Goal: Task Accomplishment & Management: Manage account settings

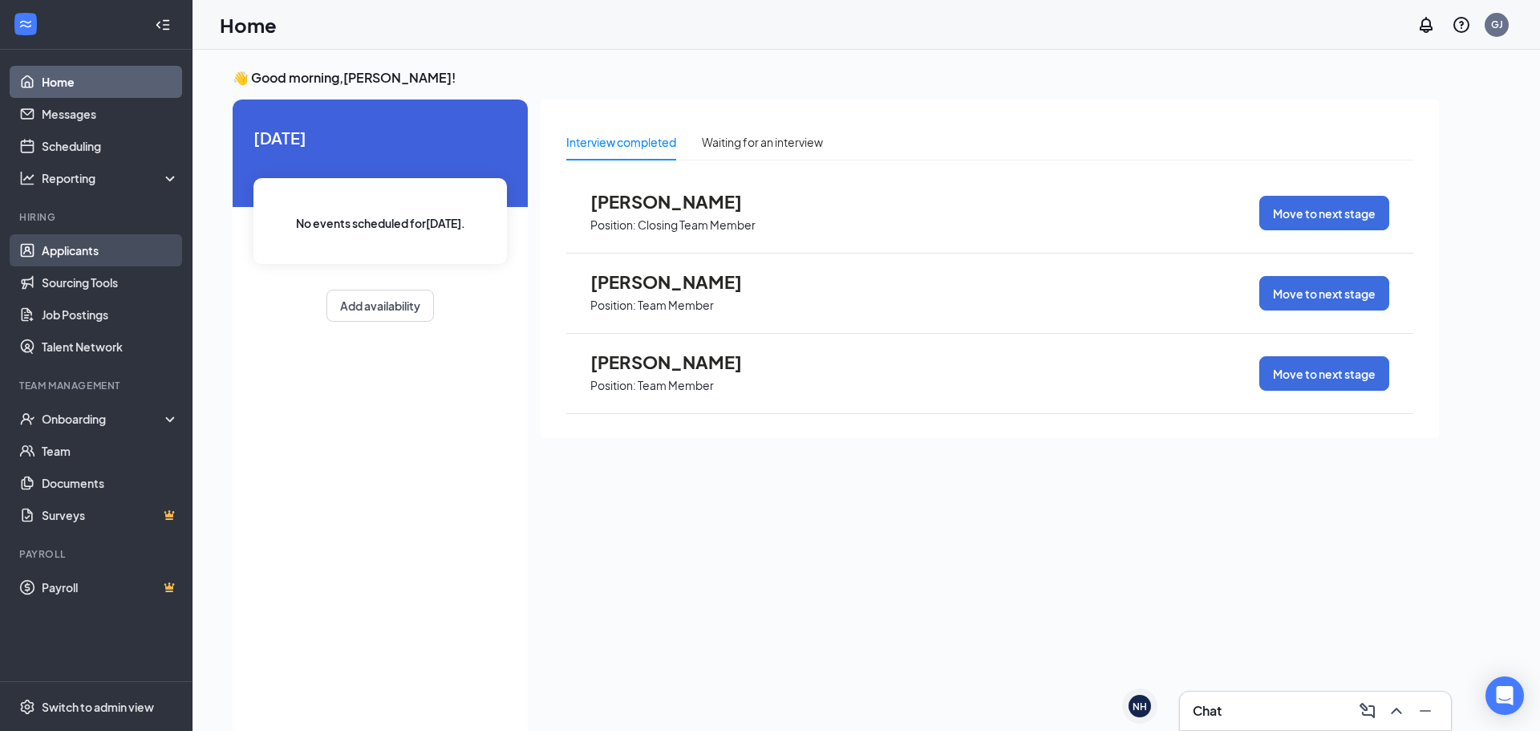
click at [103, 253] on link "Applicants" at bounding box center [110, 250] width 137 height 32
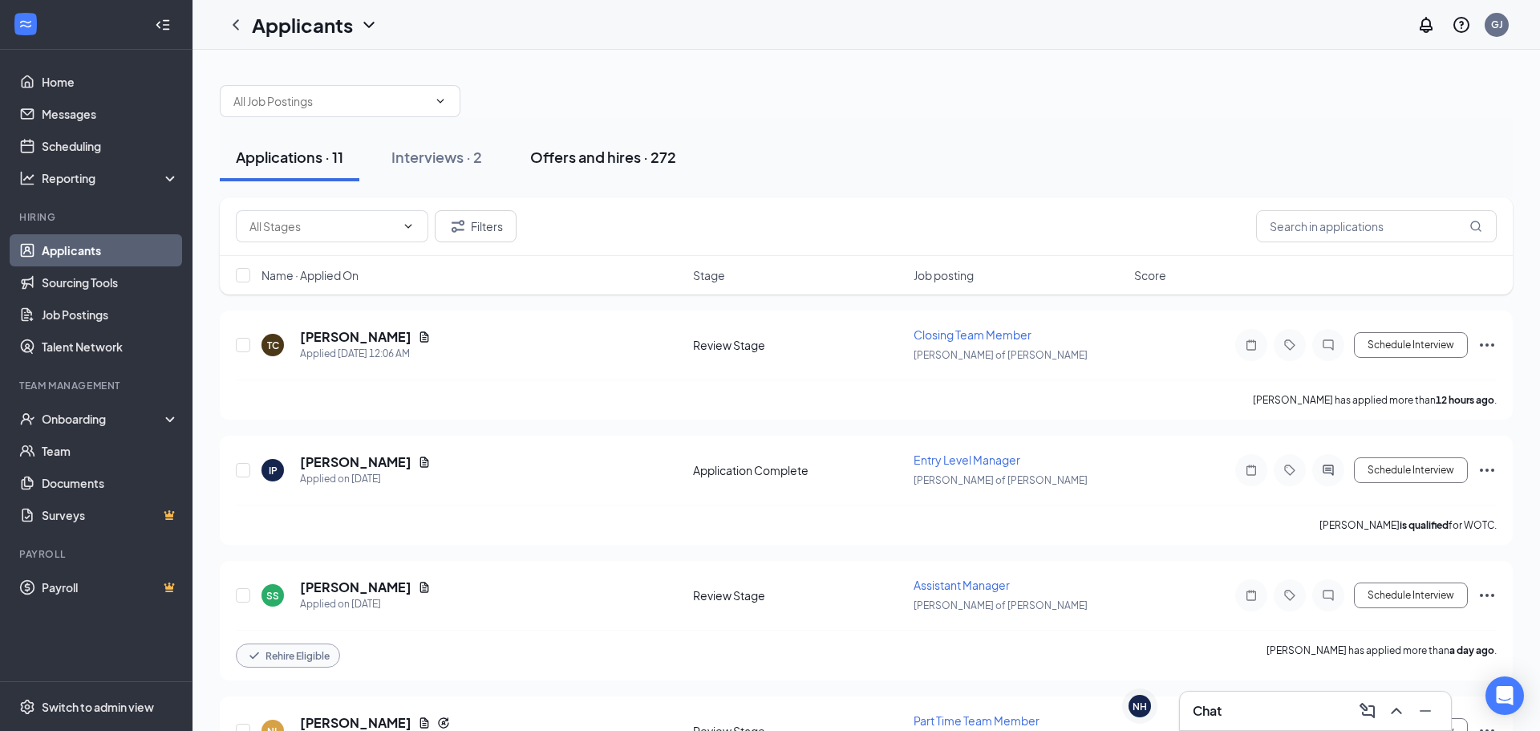
click at [583, 163] on div "Offers and hires · 272" at bounding box center [603, 157] width 146 height 20
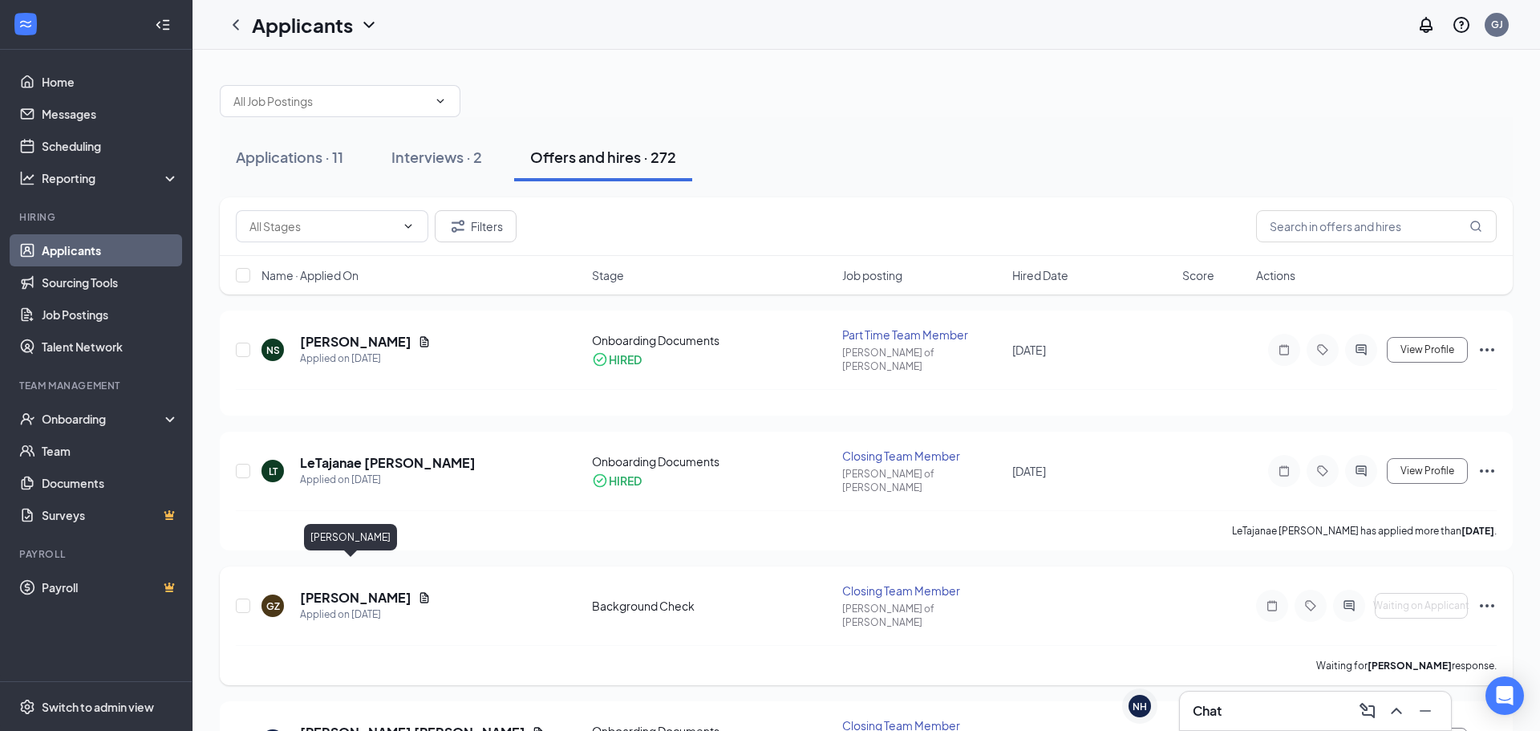
click at [331, 589] on h5 "[PERSON_NAME]" at bounding box center [356, 598] width 112 height 18
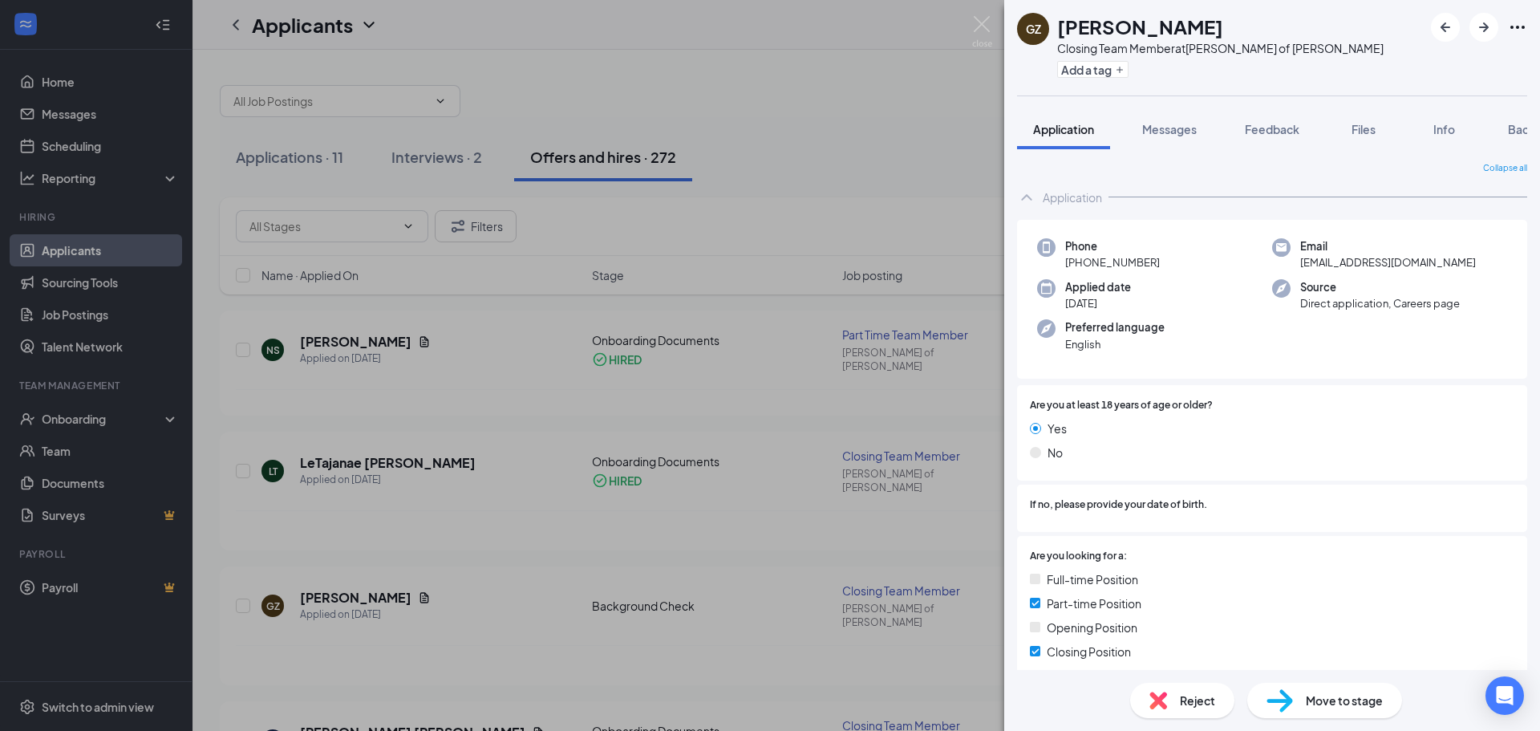
click at [862, 439] on div "[PERSON_NAME] Closing Team Member at [PERSON_NAME] of [PERSON_NAME] Add a tag A…" at bounding box center [770, 365] width 1540 height 731
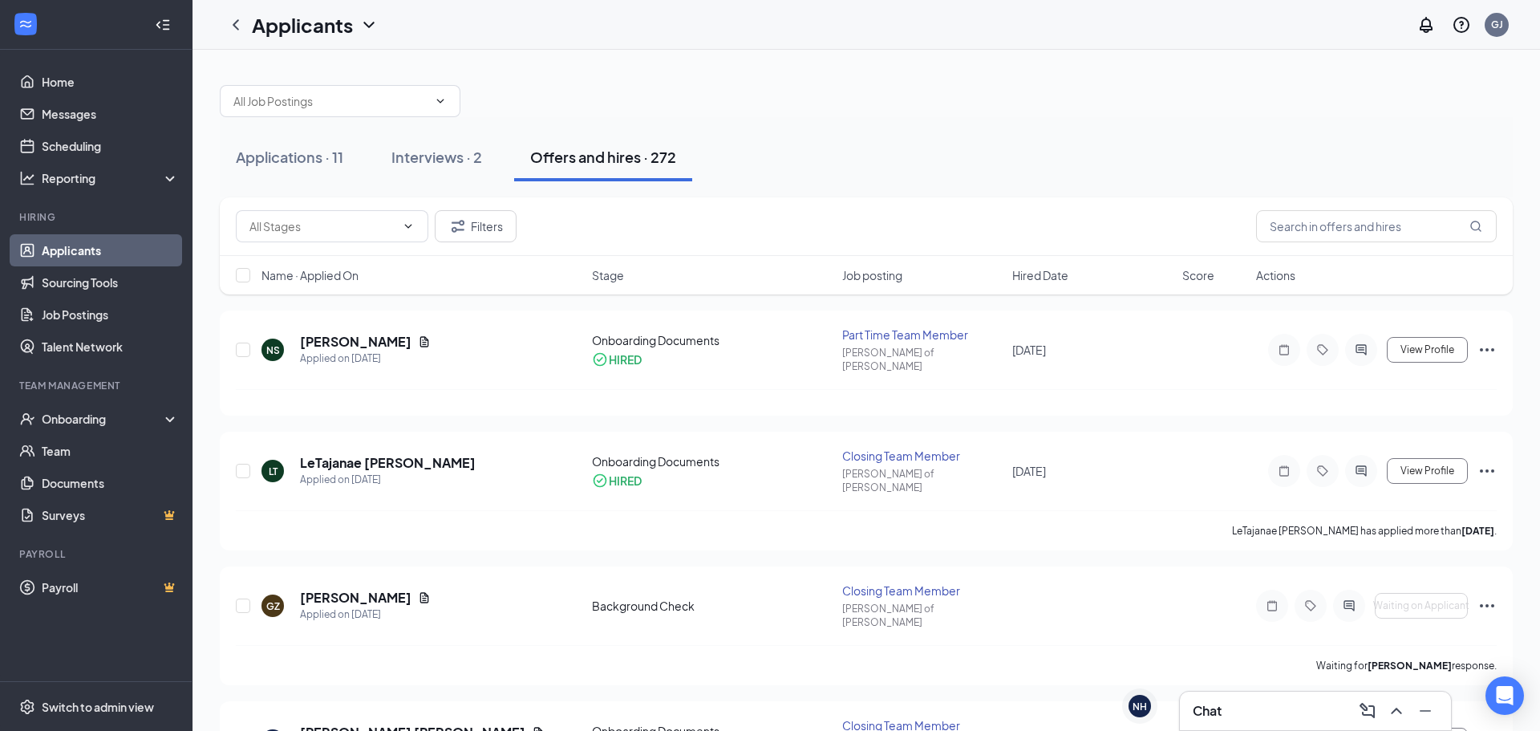
click at [1221, 695] on div "Chat" at bounding box center [1315, 711] width 271 height 39
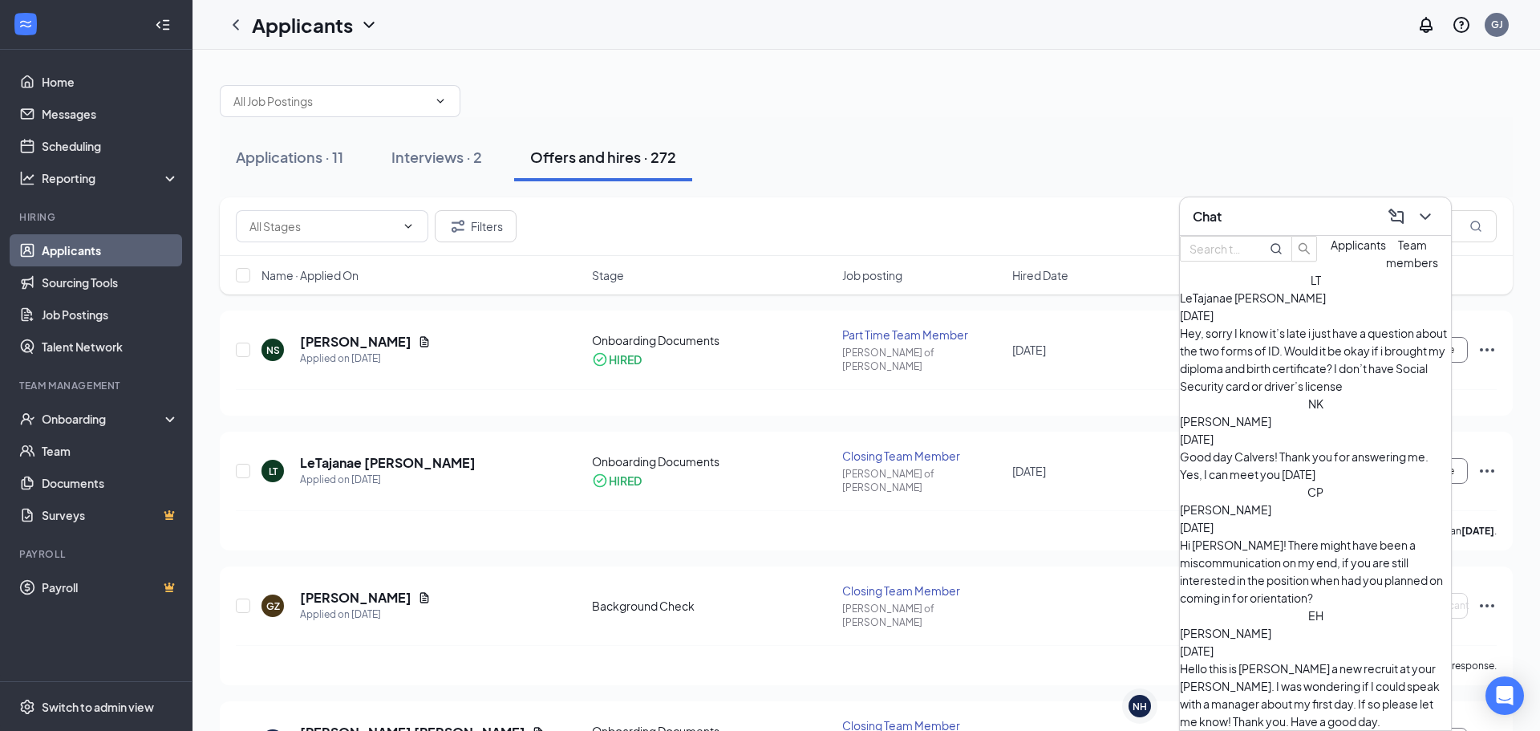
click at [1331, 252] on span "Applicants" at bounding box center [1358, 244] width 55 height 14
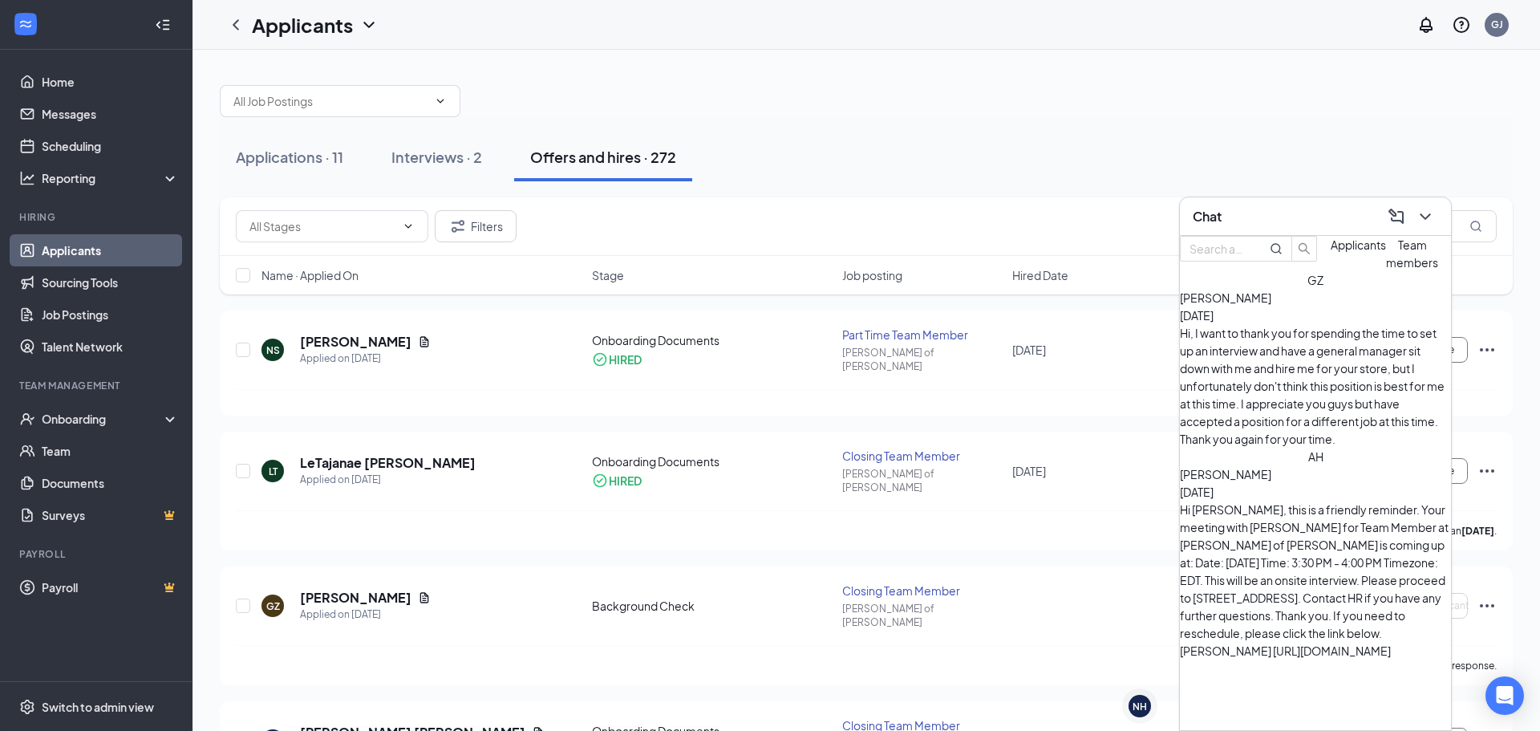
click at [1280, 362] on div "Hi, I want to thank you for spending the time to set up an interview and have a…" at bounding box center [1315, 386] width 271 height 124
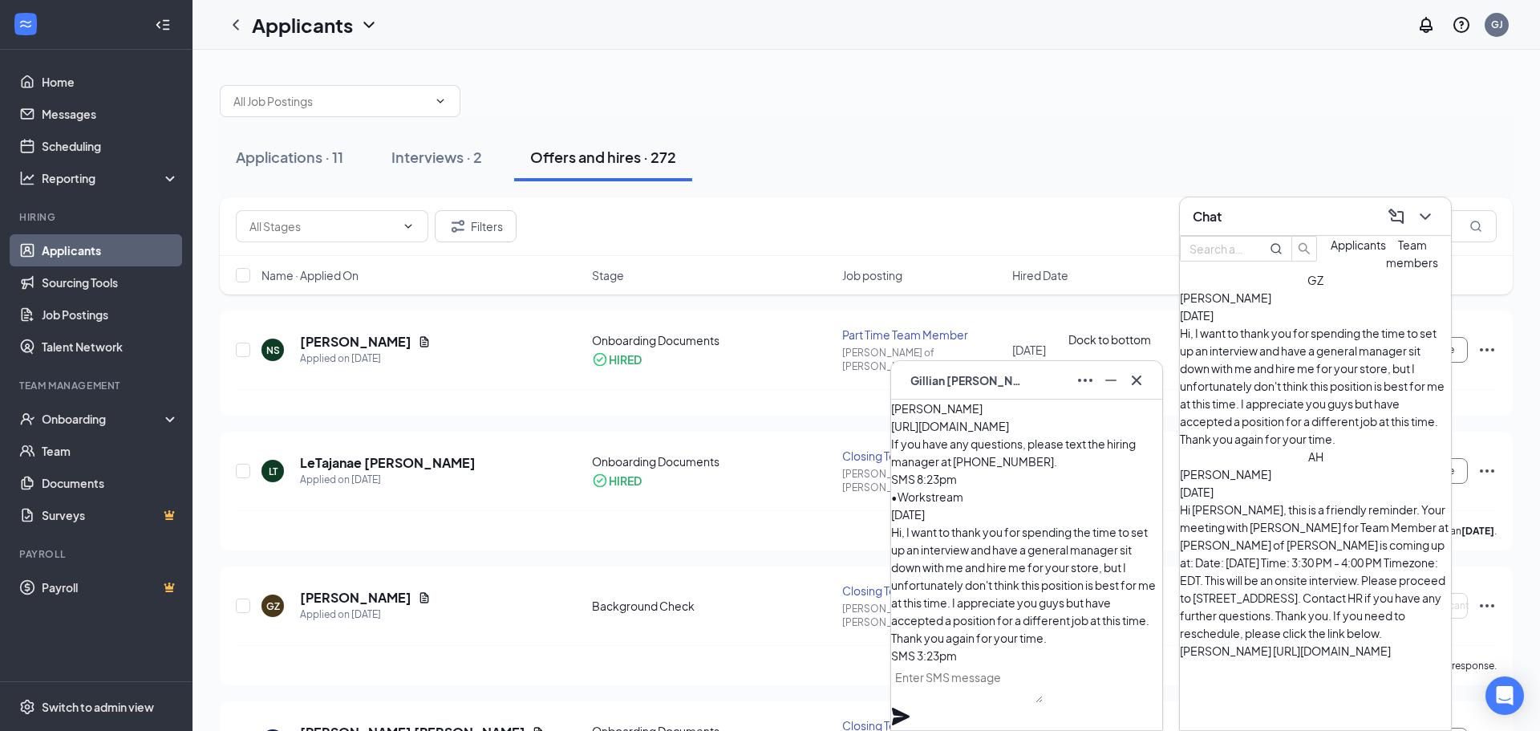
click at [1108, 381] on icon "Minimize" at bounding box center [1111, 380] width 19 height 19
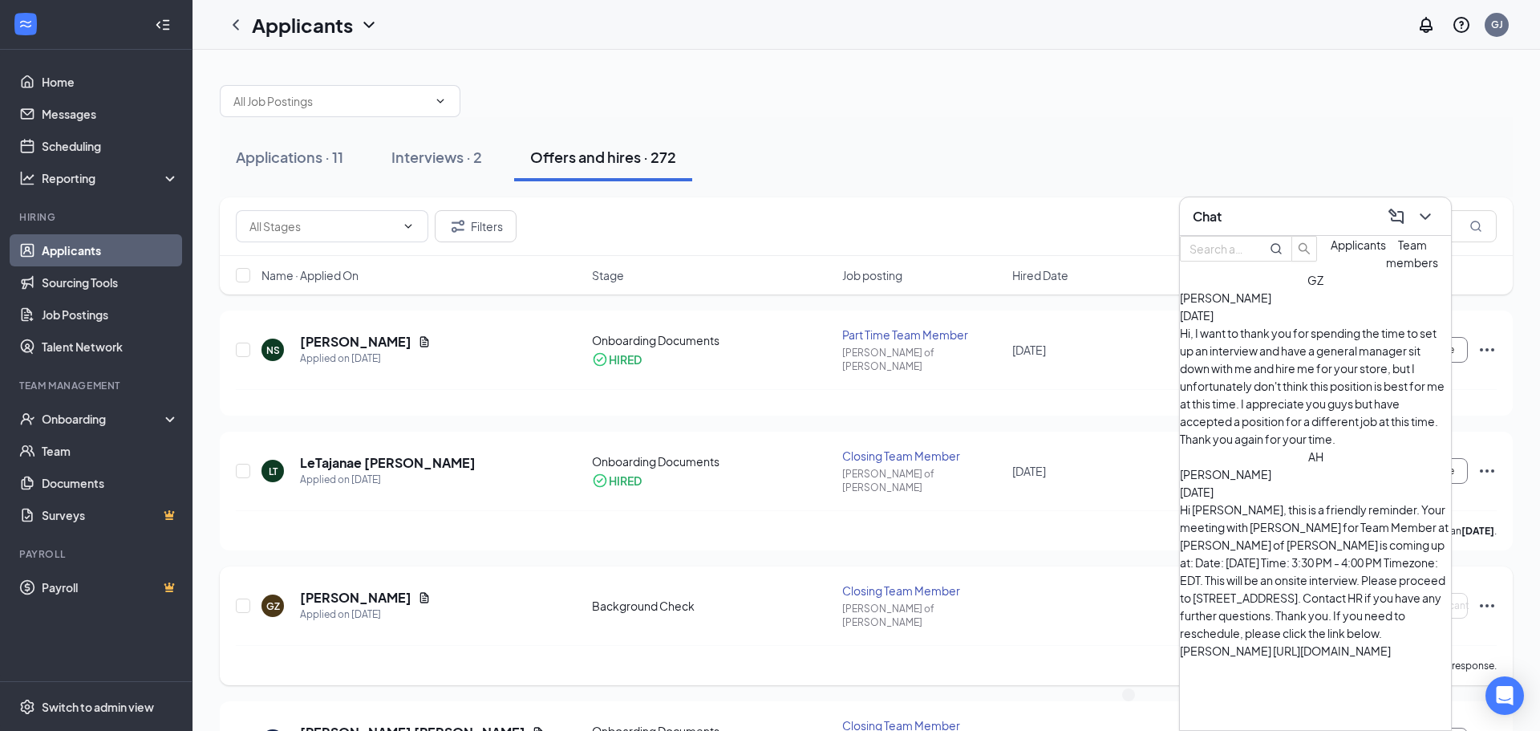
click at [951, 566] on div "[PERSON_NAME] Applied on [DATE] Background Check Closing Team Member [PERSON_NA…" at bounding box center [866, 625] width 1293 height 119
click at [1431, 219] on icon "ChevronDown" at bounding box center [1425, 216] width 19 height 19
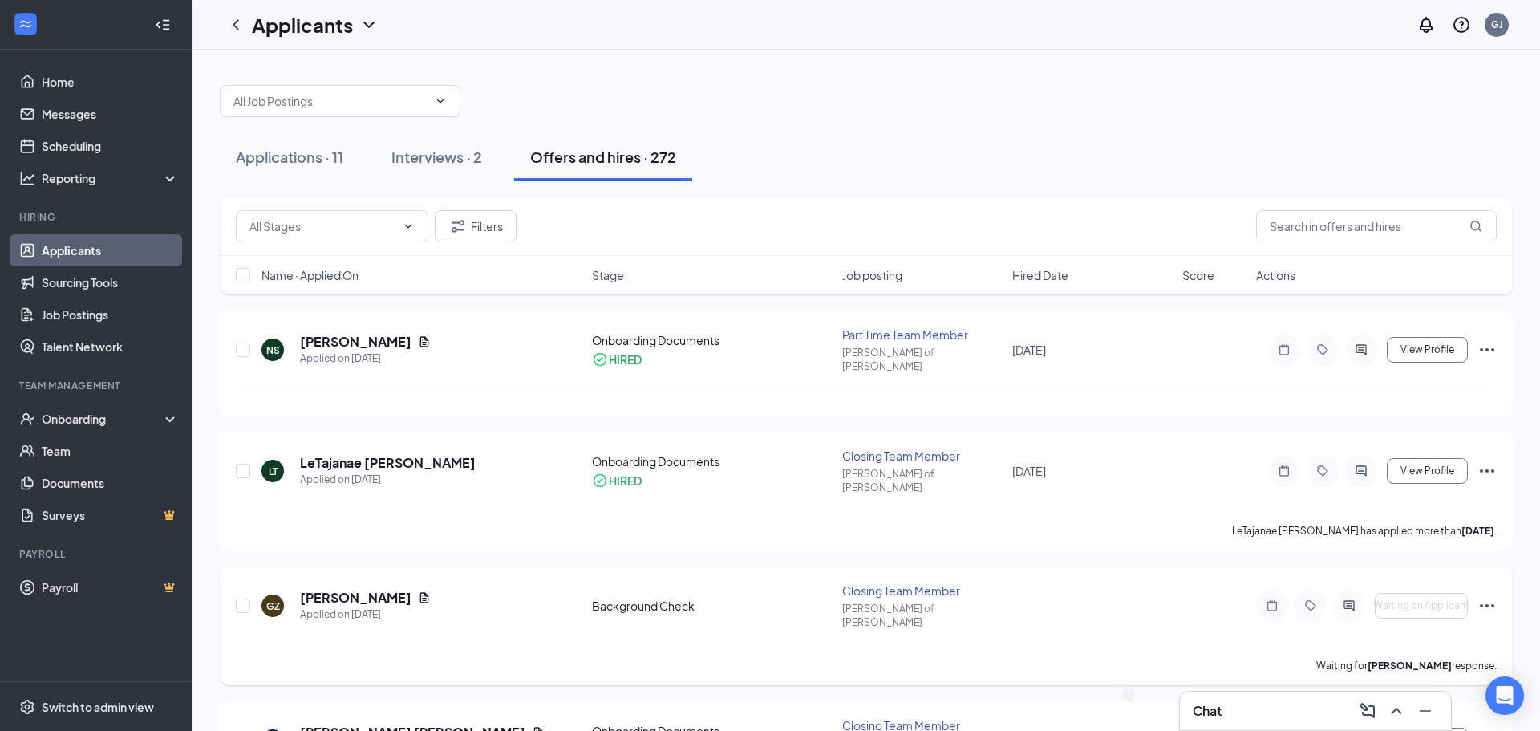
click at [1483, 596] on icon "Ellipses" at bounding box center [1487, 605] width 19 height 19
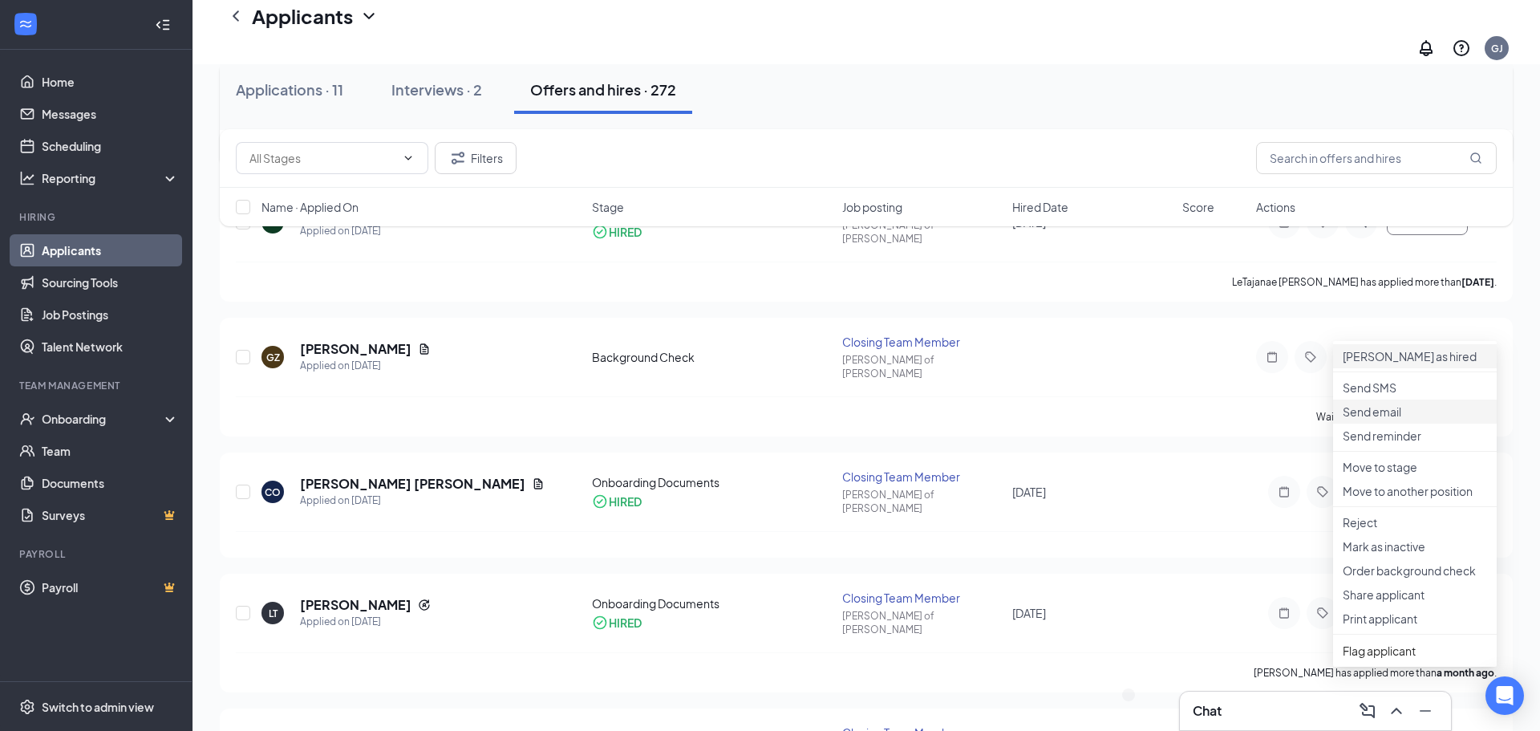
scroll to position [264, 0]
click at [1382, 530] on p "Reject" at bounding box center [1415, 521] width 144 height 16
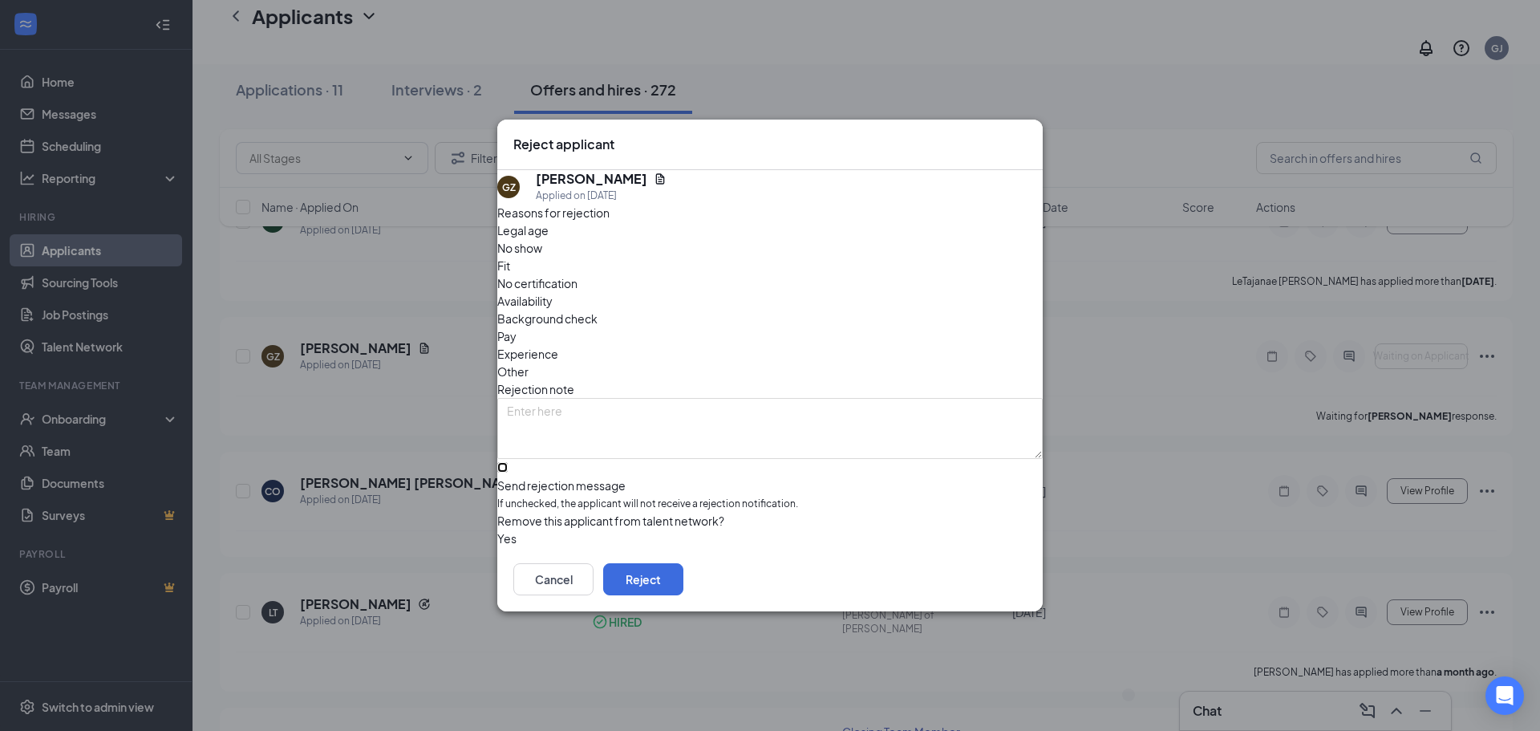
click at [508, 464] on input "Send rejection message If unchecked, the applicant will not receive a rejection…" at bounding box center [502, 467] width 10 height 10
checkbox input "true"
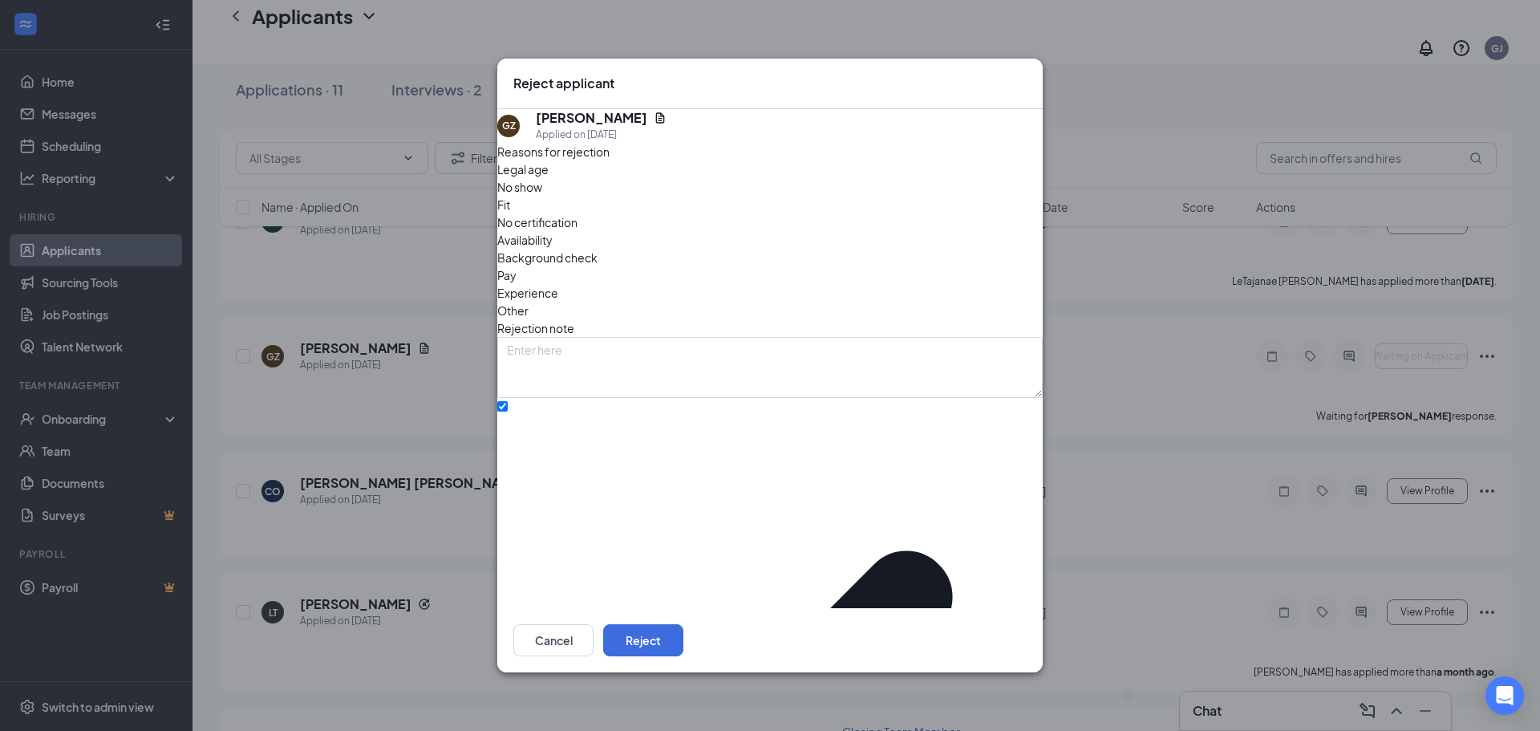
click at [529, 302] on span "Other" at bounding box center [512, 311] width 31 height 18
click at [684, 626] on button "Reject" at bounding box center [643, 640] width 80 height 32
